Goal: Task Accomplishment & Management: Use online tool/utility

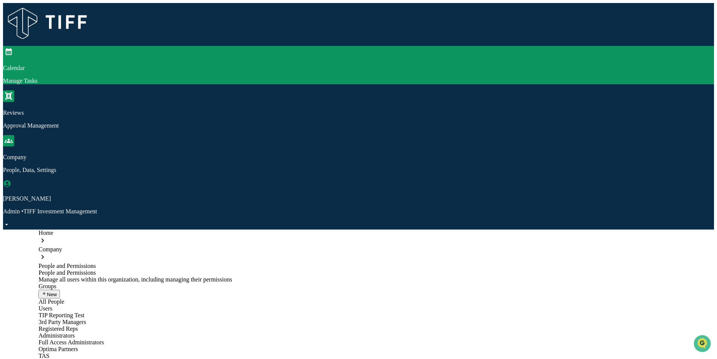
click at [86, 78] on p "Manage Tasks" at bounding box center [358, 81] width 710 height 7
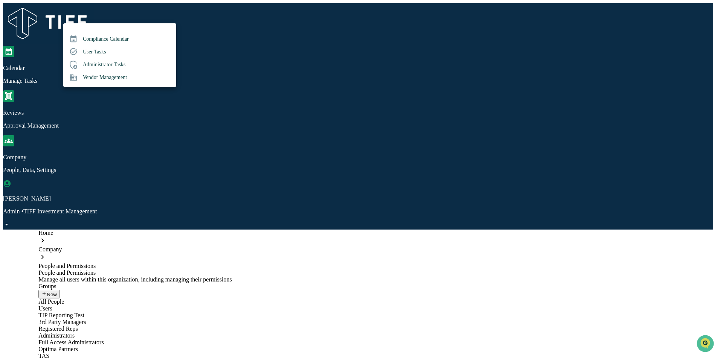
click at [27, 11] on div at bounding box center [360, 179] width 720 height 359
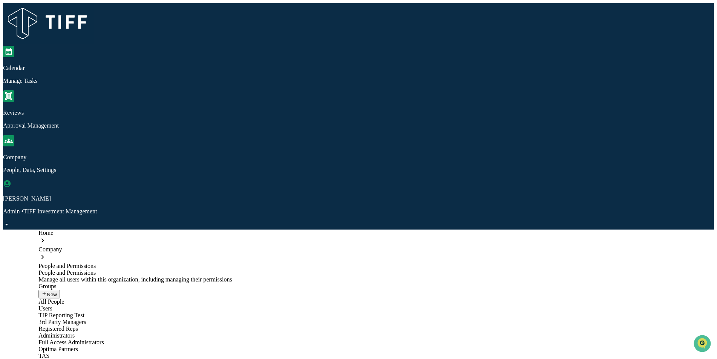
click at [46, 10] on img at bounding box center [48, 23] width 91 height 41
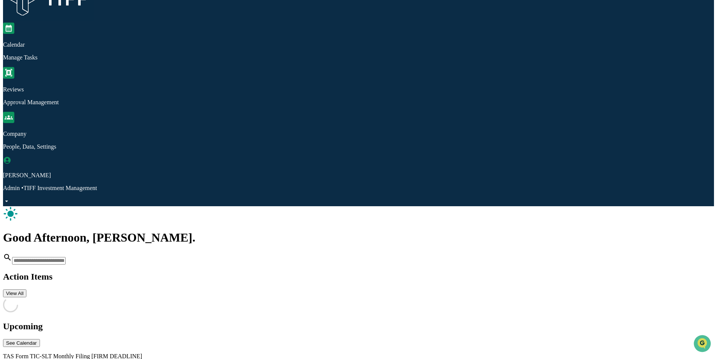
scroll to position [36, 0]
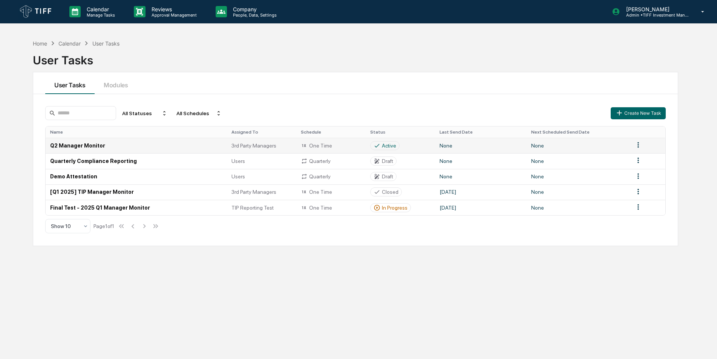
click at [97, 145] on td "Q2 Manager Monitor" at bounding box center [136, 145] width 181 height 15
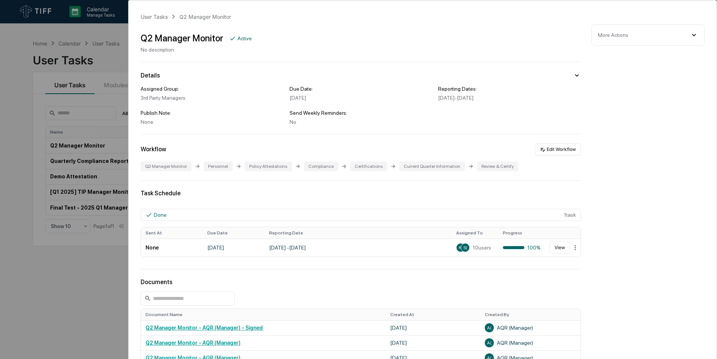
scroll to position [113, 0]
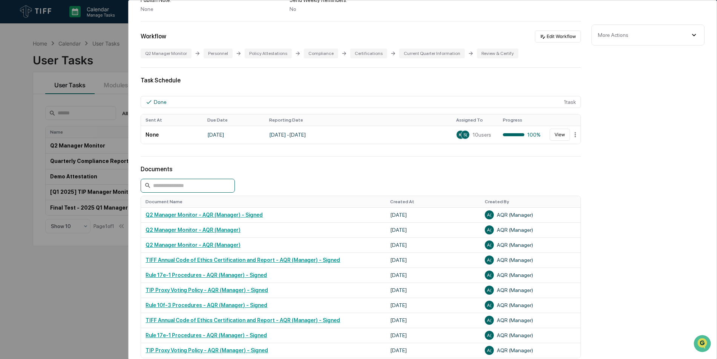
click at [211, 190] on input at bounding box center [188, 186] width 94 height 14
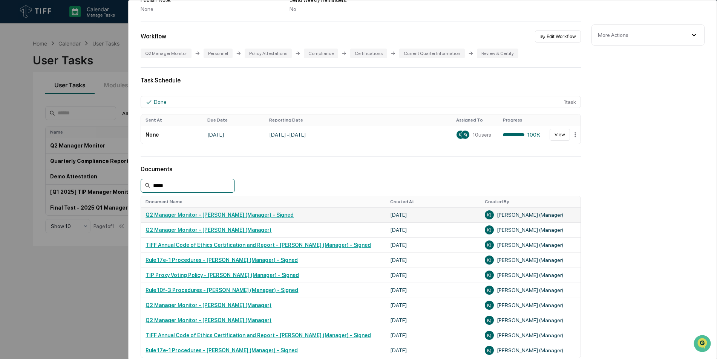
type input "*****"
click at [244, 215] on link "Q2 Manager Monitor - Kopernik (Manager) - Signed" at bounding box center [219, 215] width 148 height 6
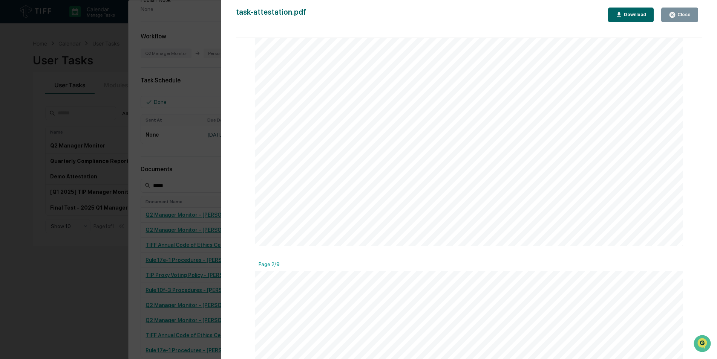
scroll to position [678, 0]
click at [550, 13] on div "task-attestation.pdf Close Download" at bounding box center [469, 15] width 466 height 15
